Goal: Information Seeking & Learning: Learn about a topic

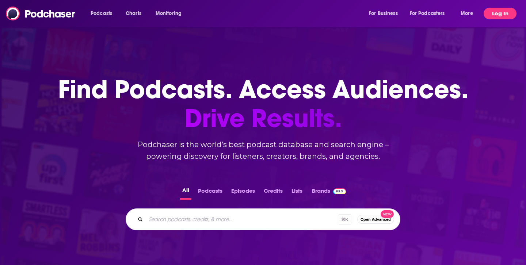
click at [496, 8] on button "Log In" at bounding box center [500, 14] width 33 height 12
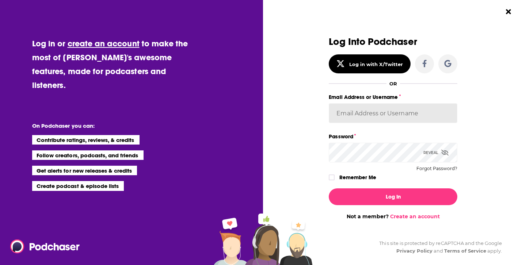
type input "DominikSSN"
click at [329, 178] on icon "Dialog" at bounding box center [331, 177] width 4 height 3
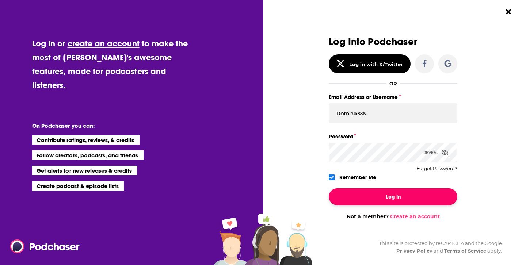
click at [363, 194] on button "Log In" at bounding box center [393, 196] width 129 height 17
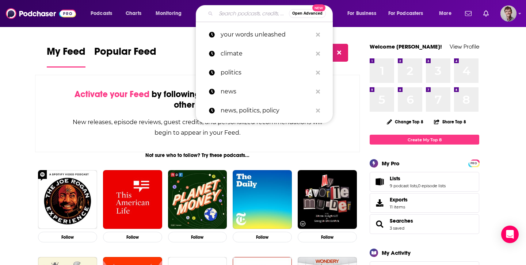
click at [240, 16] on input "Search podcasts, credits, & more..." at bounding box center [252, 14] width 73 height 12
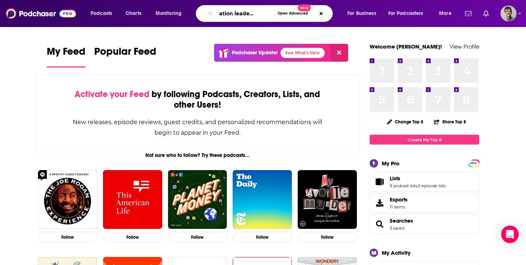
scroll to position [0, 20]
type input "association leadership radio"
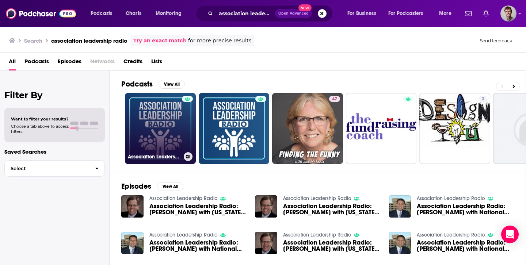
click at [162, 132] on link "Association Leadership Radio" at bounding box center [160, 128] width 71 height 71
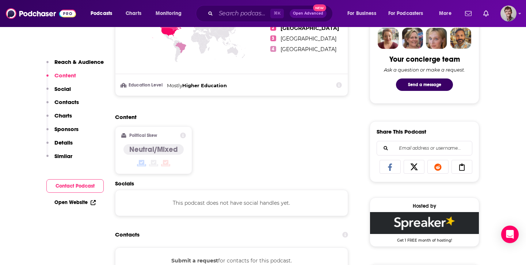
scroll to position [387, 0]
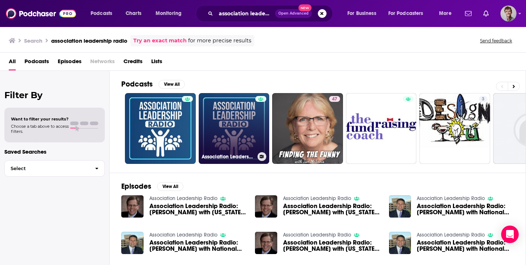
click at [243, 115] on link "Association Leadership Radio" at bounding box center [234, 128] width 71 height 71
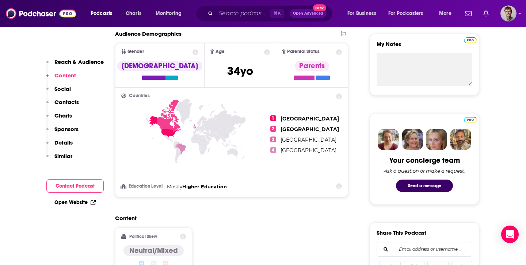
scroll to position [418, 0]
